Goal: Check status: Check status

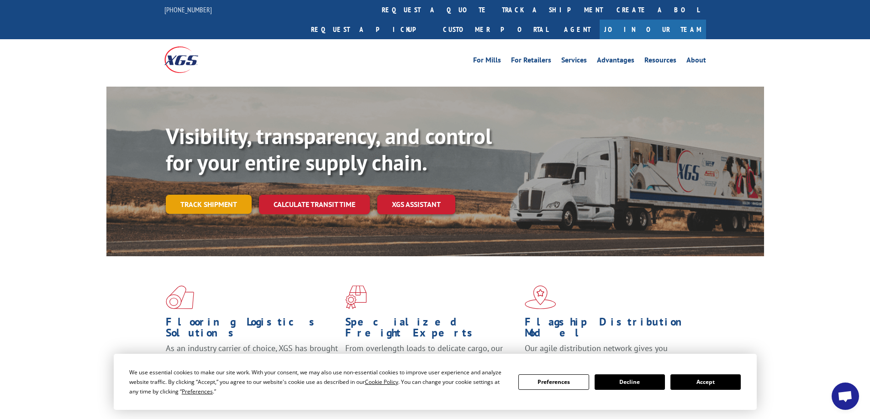
click at [207, 195] on link "Track shipment" at bounding box center [209, 204] width 86 height 19
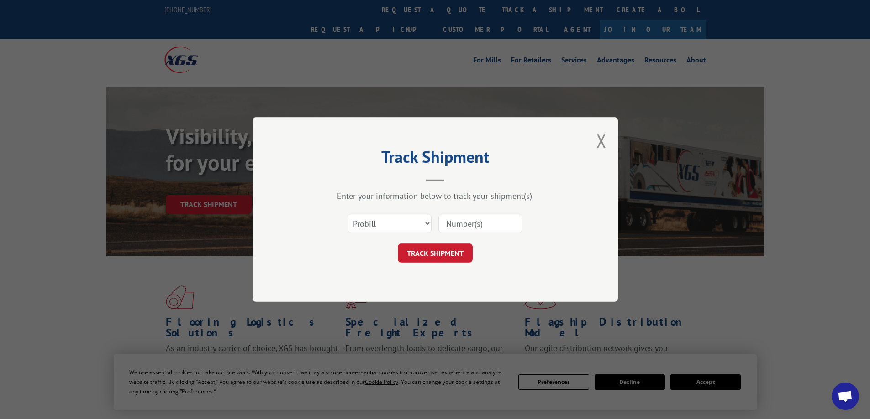
click at [465, 228] on input at bounding box center [480, 223] width 84 height 19
type input "15970869"
click at [451, 252] on button "TRACK SHIPMENT" at bounding box center [435, 253] width 75 height 19
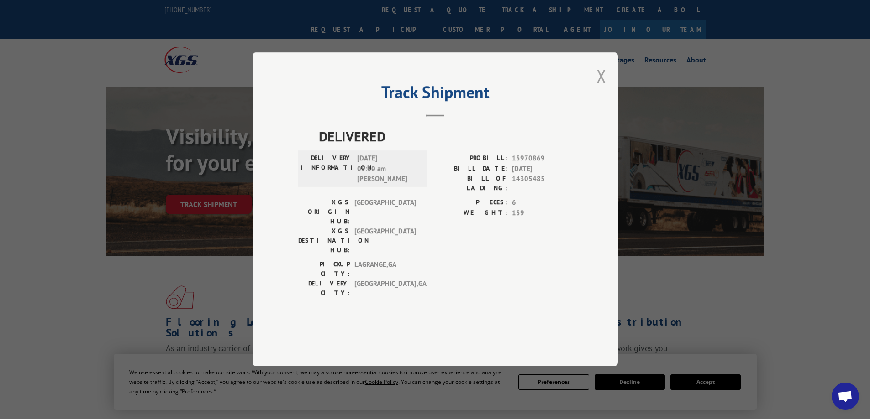
click at [602, 88] on button "Close modal" at bounding box center [601, 76] width 10 height 24
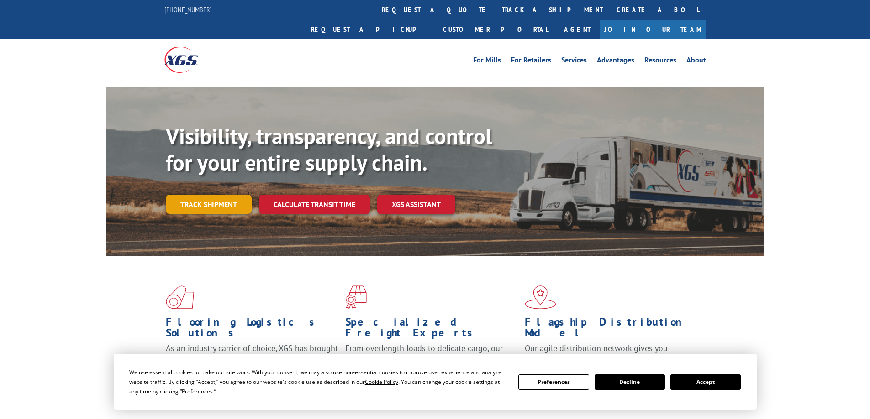
click at [213, 195] on link "Track shipment" at bounding box center [209, 204] width 86 height 19
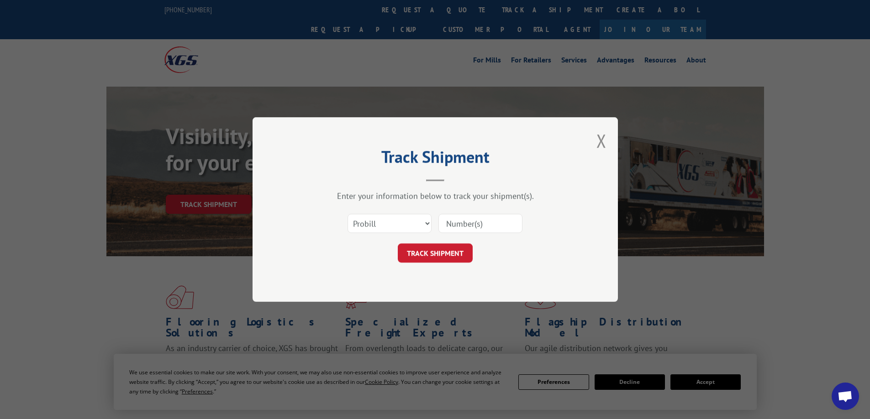
click at [461, 226] on input at bounding box center [480, 223] width 84 height 19
type input "15970869"
click at [450, 253] on button "TRACK SHIPMENT" at bounding box center [435, 253] width 75 height 19
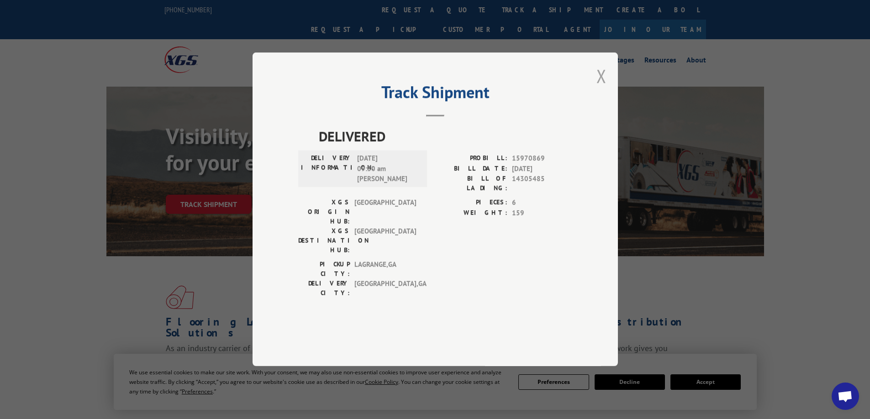
click at [600, 88] on button "Close modal" at bounding box center [601, 76] width 10 height 24
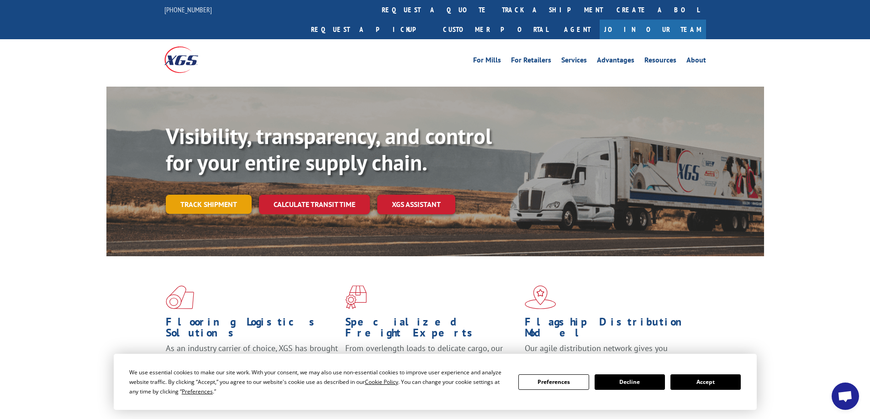
click at [204, 195] on link "Track shipment" at bounding box center [209, 204] width 86 height 19
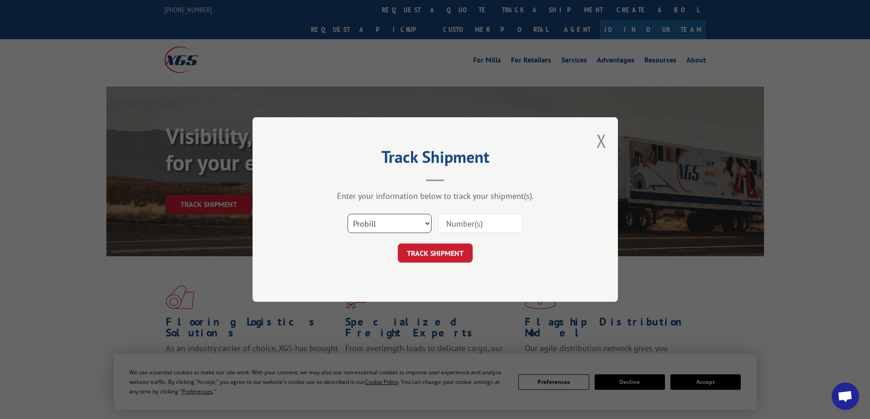
click at [428, 224] on select "Select category... Probill BOL PO" at bounding box center [389, 223] width 84 height 19
select select "po"
click at [347, 214] on select "Select category... Probill BOL PO" at bounding box center [389, 223] width 84 height 19
click at [468, 219] on input at bounding box center [480, 223] width 84 height 19
type input "CC-5137"
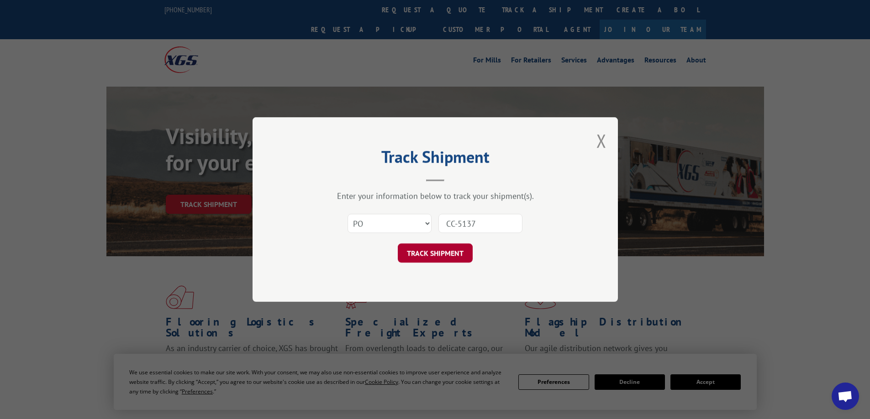
click at [456, 249] on button "TRACK SHIPMENT" at bounding box center [435, 253] width 75 height 19
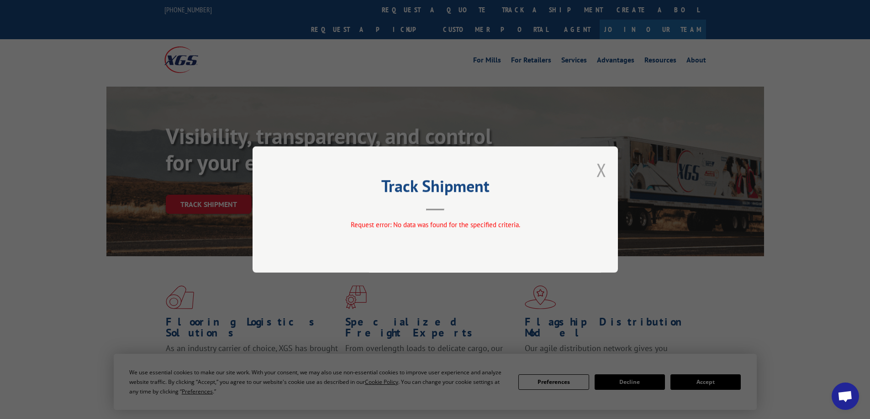
click at [601, 170] on button "Close modal" at bounding box center [601, 170] width 10 height 24
